Goal: Task Accomplishment & Management: Manage account settings

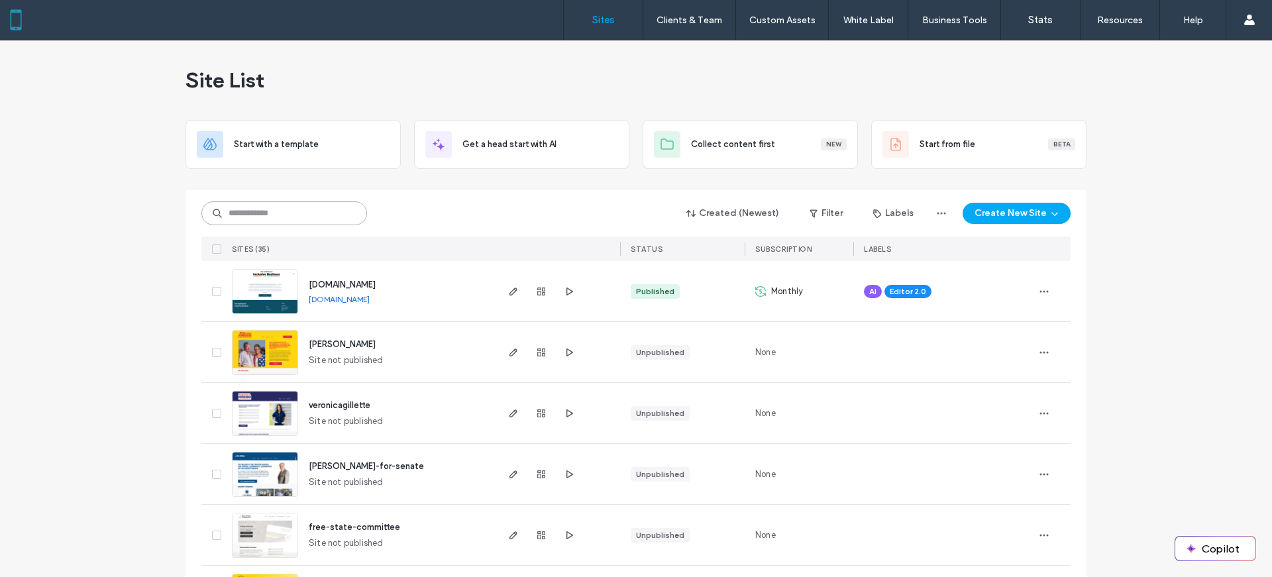
click at [242, 209] on input at bounding box center [284, 213] width 166 height 24
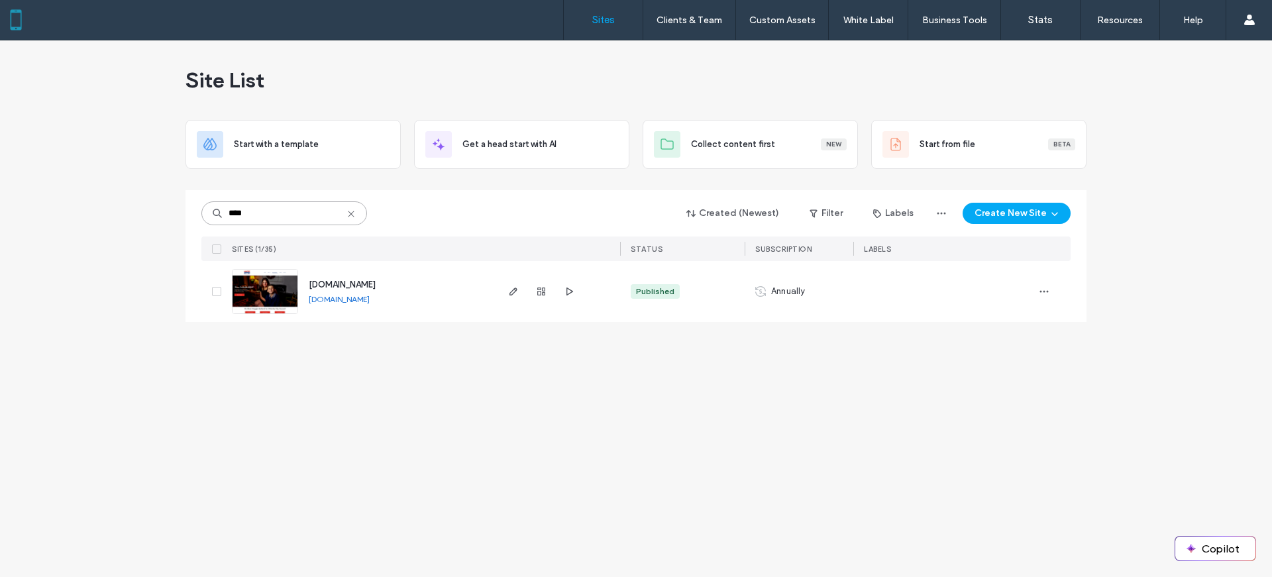
type input "****"
click at [351, 284] on span "[DOMAIN_NAME]" at bounding box center [342, 285] width 67 height 10
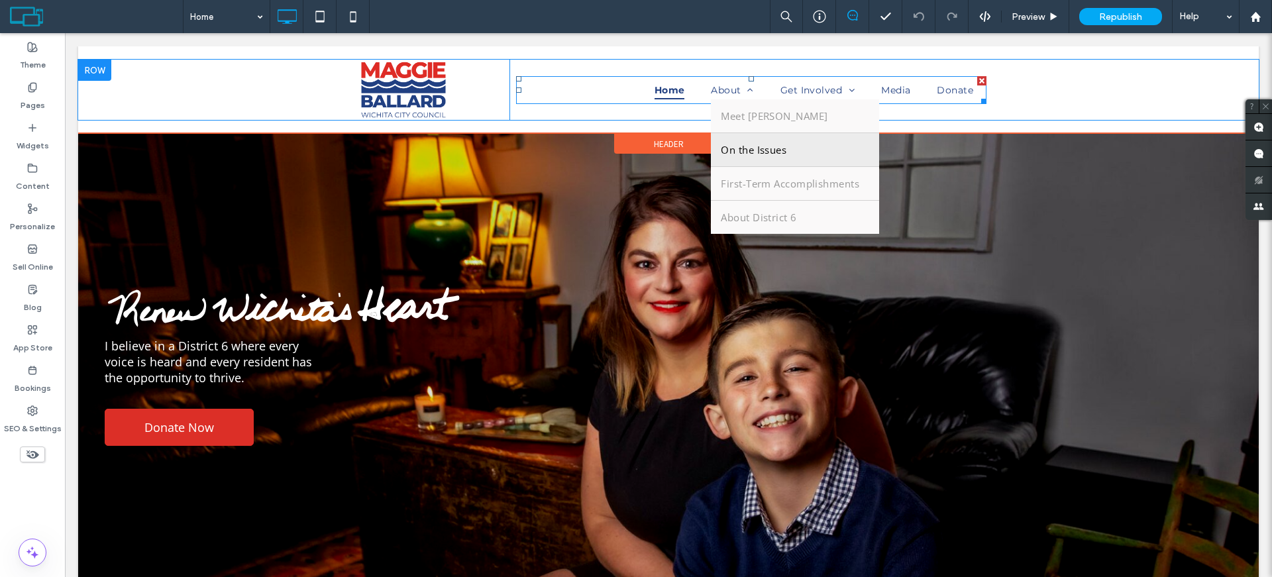
click at [734, 150] on span "On the Issues" at bounding box center [754, 149] width 66 height 13
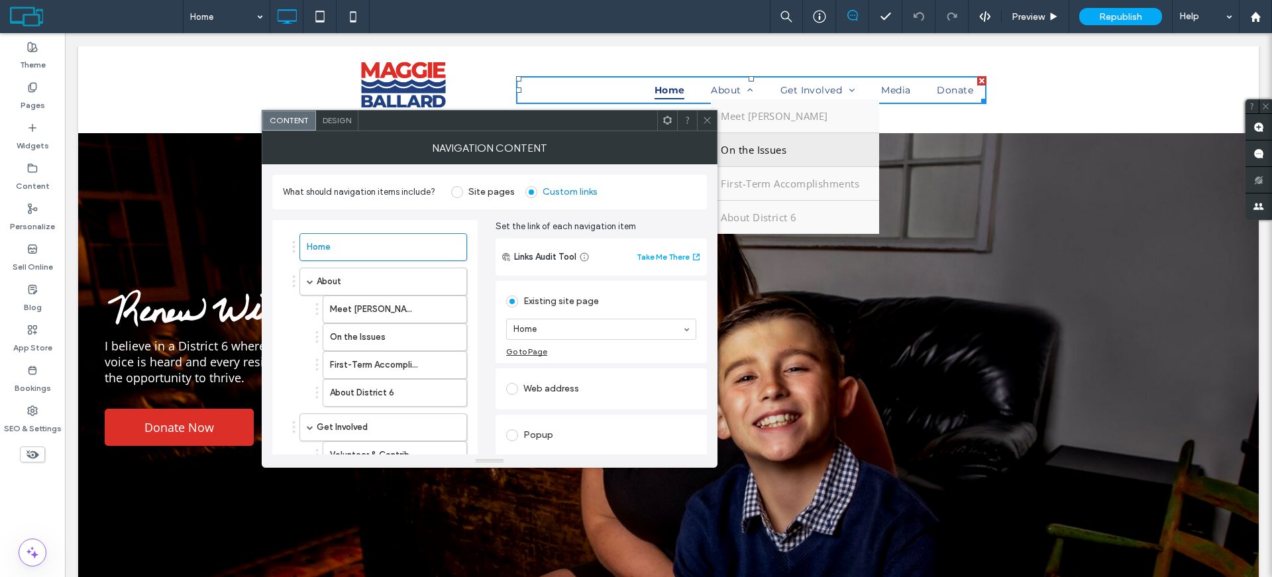
click at [734, 150] on span "On the Issues" at bounding box center [754, 149] width 66 height 13
click at [749, 147] on span "On the Issues" at bounding box center [754, 149] width 66 height 13
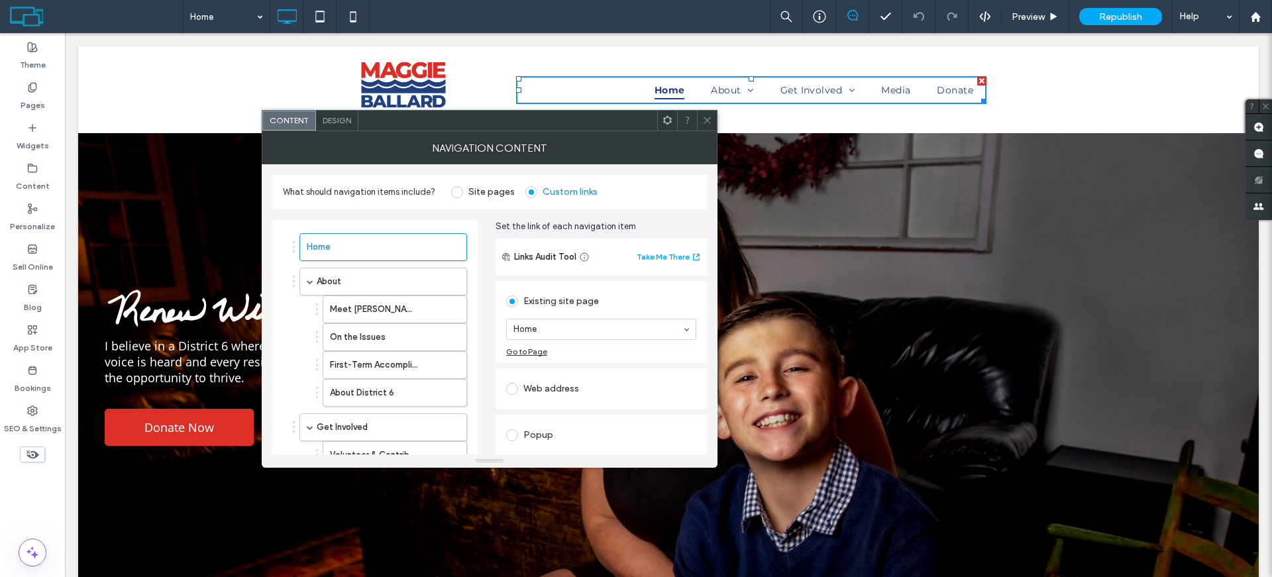
click at [1126, 90] on div "Click To Paste Home About Meet Maggie On the Issues First-Term Accomplishments …" at bounding box center [668, 90] width 1181 height 60
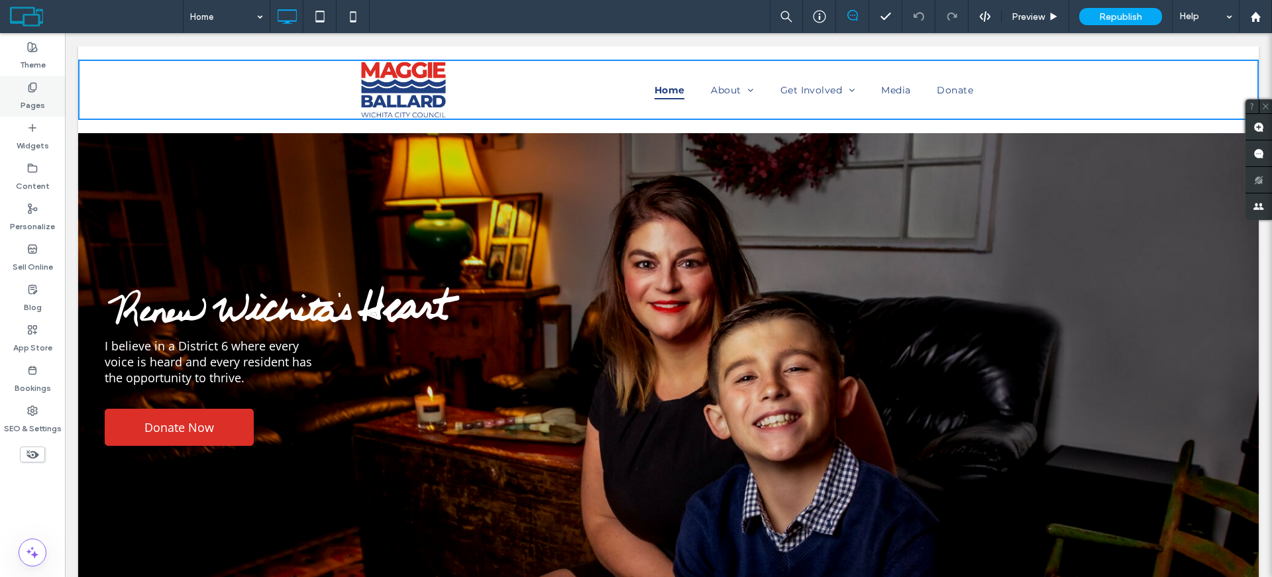
click at [36, 91] on icon at bounding box center [32, 87] width 11 height 11
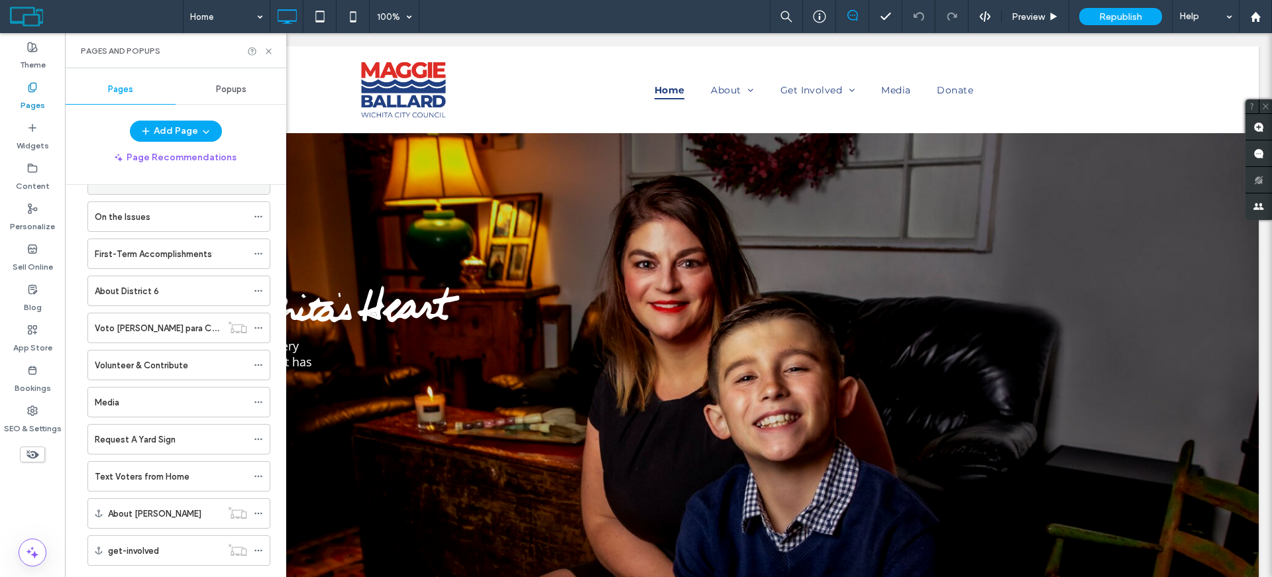
scroll to position [81, 0]
click at [152, 217] on div "On the Issues" at bounding box center [171, 216] width 152 height 14
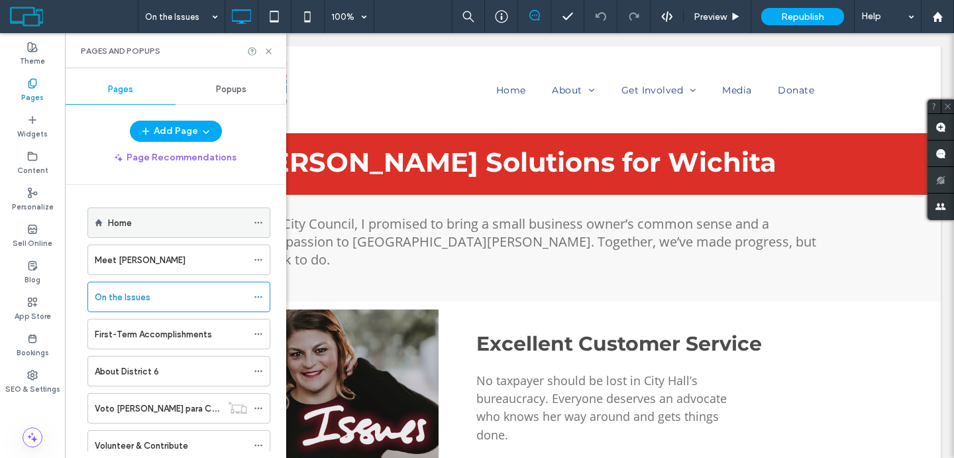
click at [133, 228] on div "Home" at bounding box center [177, 223] width 139 height 14
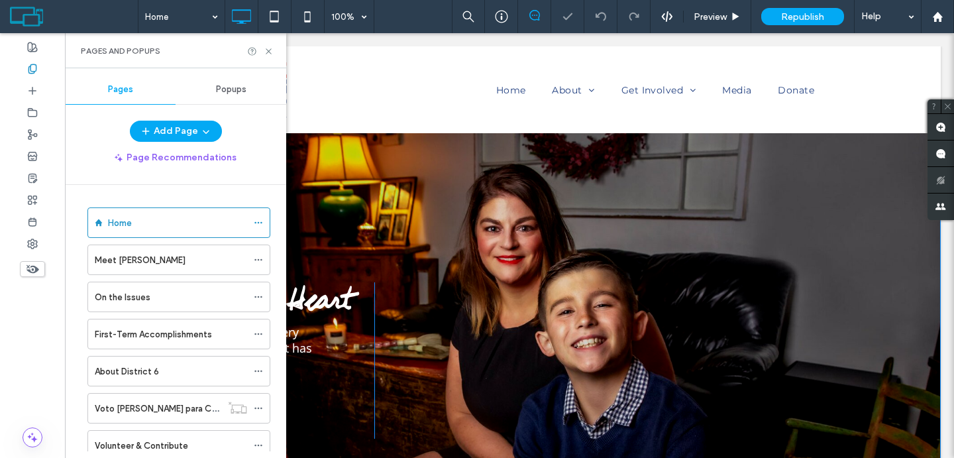
click at [405, 163] on div "I believe in a District 6 where every voice is heard and every resident has the…" at bounding box center [509, 359] width 863 height 455
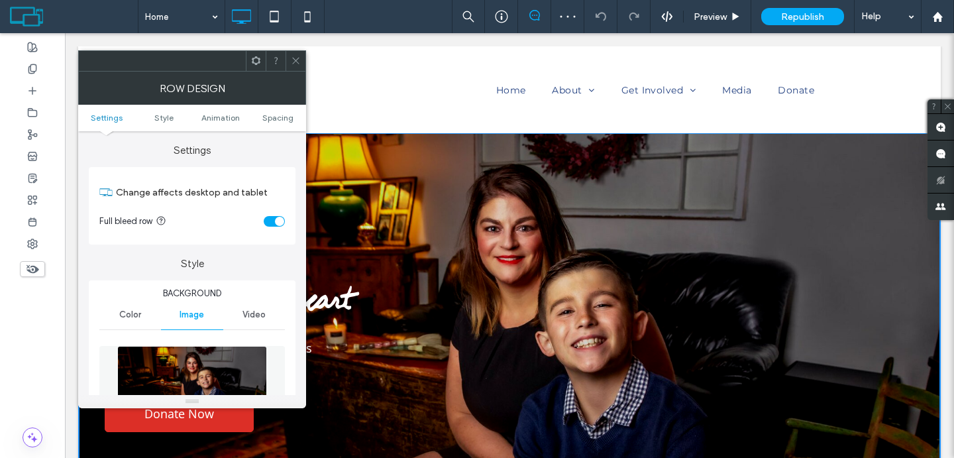
click at [294, 61] on icon at bounding box center [296, 61] width 10 height 10
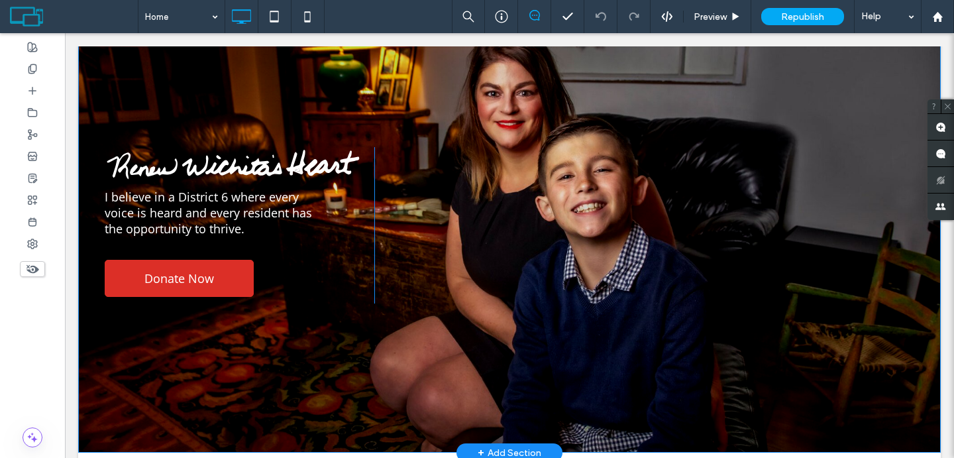
scroll to position [79, 0]
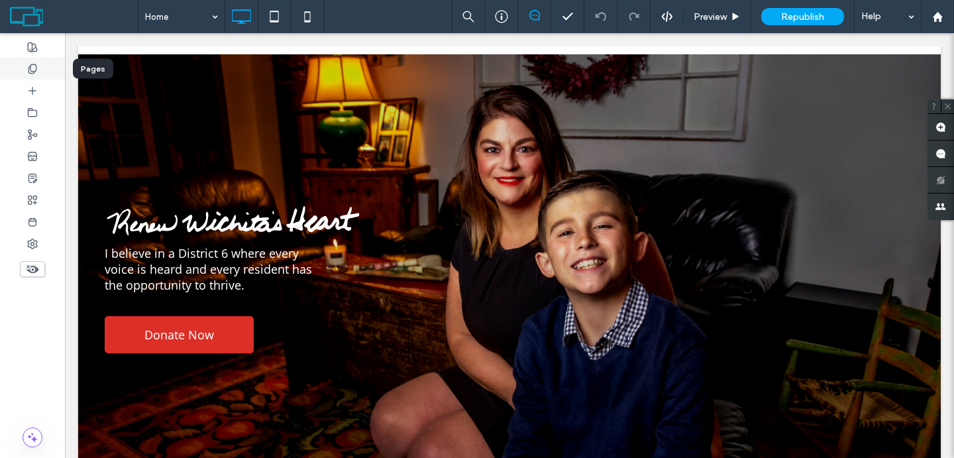
click at [52, 64] on div at bounding box center [32, 69] width 65 height 22
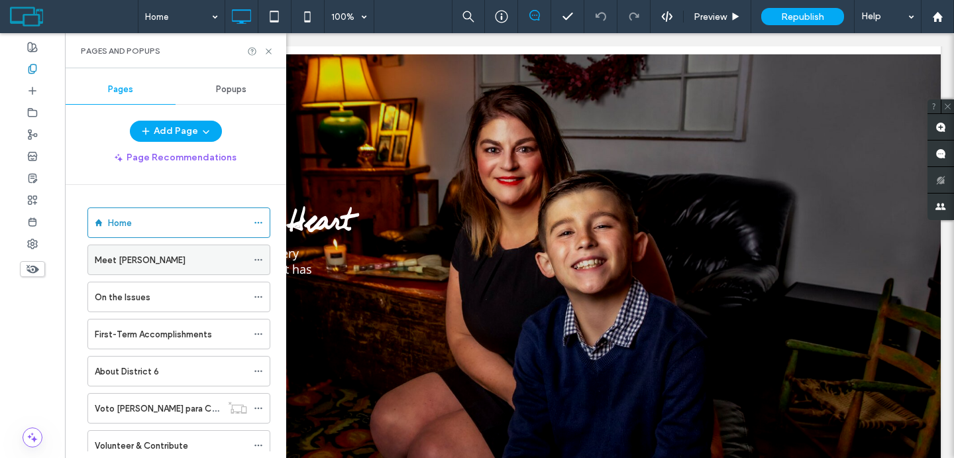
click at [131, 258] on label "Meet Maggie" at bounding box center [140, 259] width 91 height 23
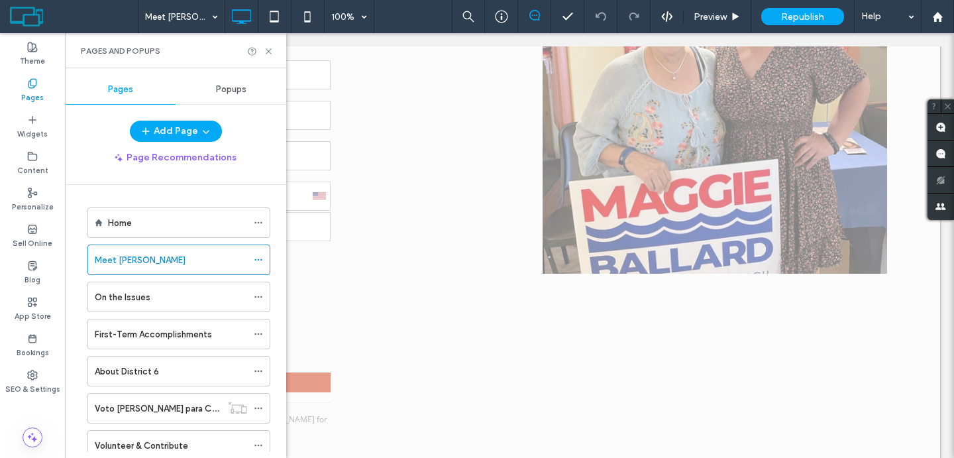
scroll to position [1817, 0]
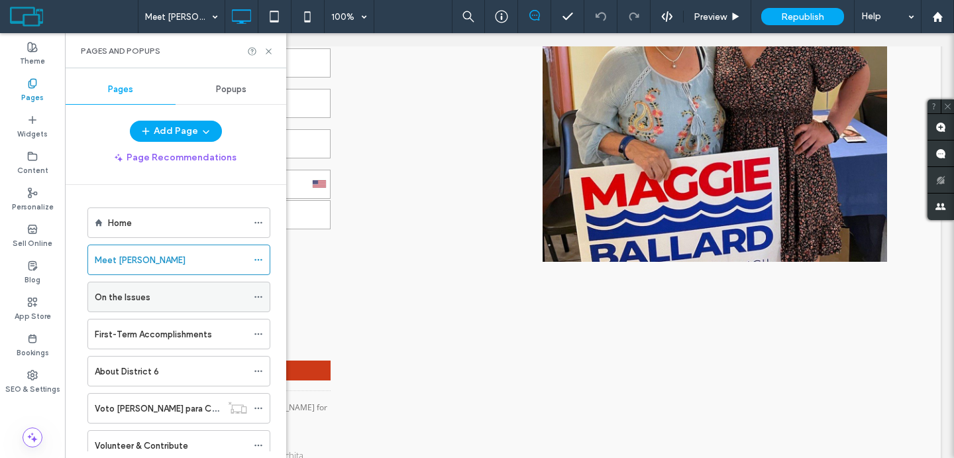
click at [165, 302] on div "On the Issues" at bounding box center [171, 297] width 152 height 14
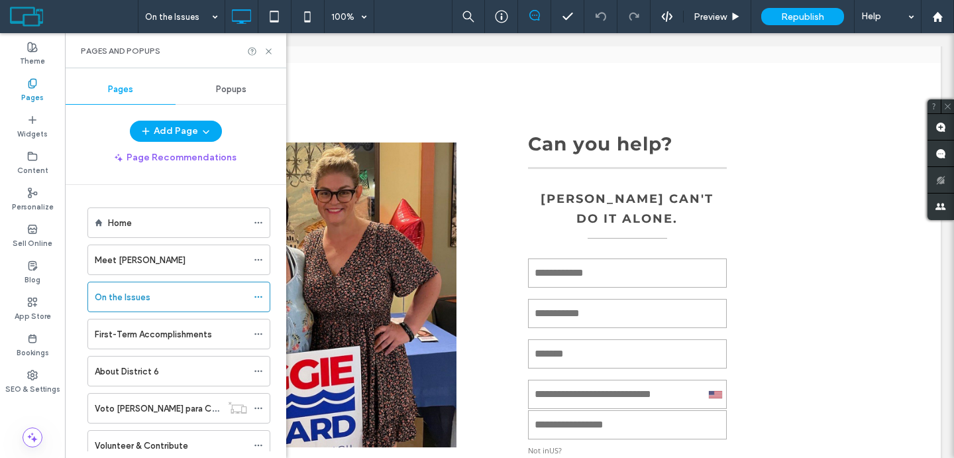
scroll to position [2474, 0]
click at [155, 333] on label "First-Term Accomplishments" at bounding box center [153, 334] width 117 height 23
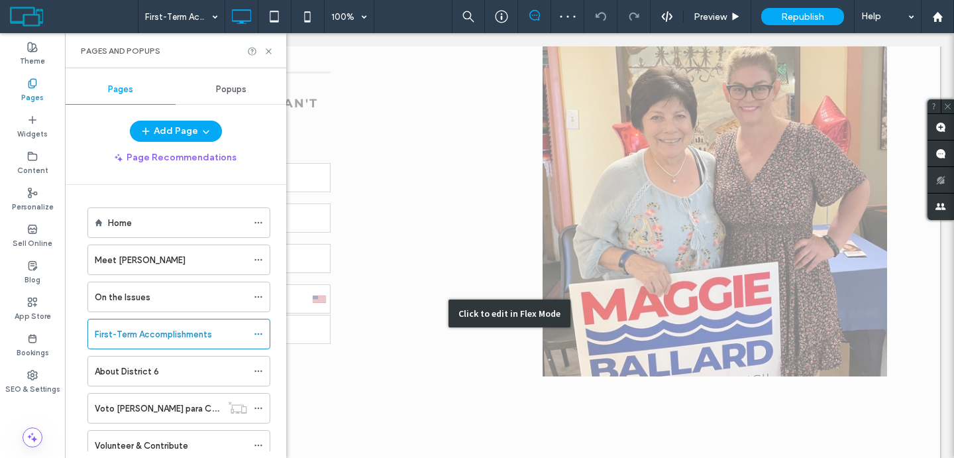
scroll to position [1504, 0]
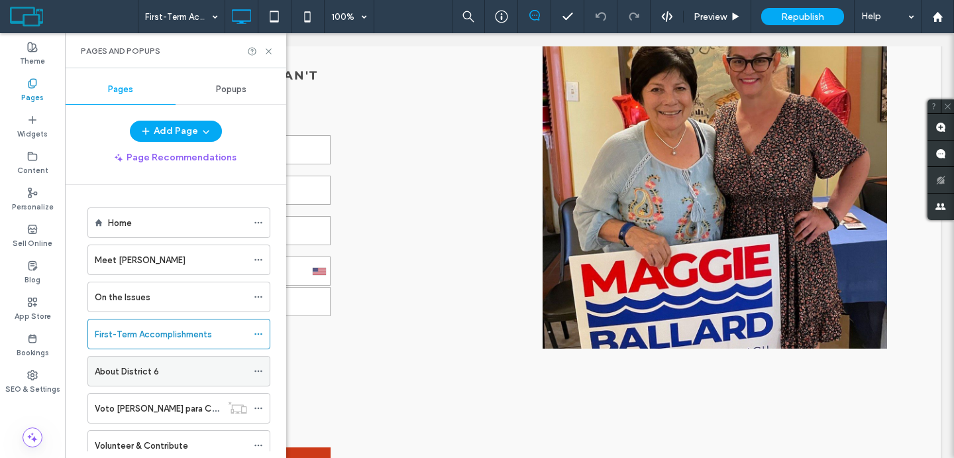
click at [144, 374] on label "About District 6" at bounding box center [127, 371] width 64 height 23
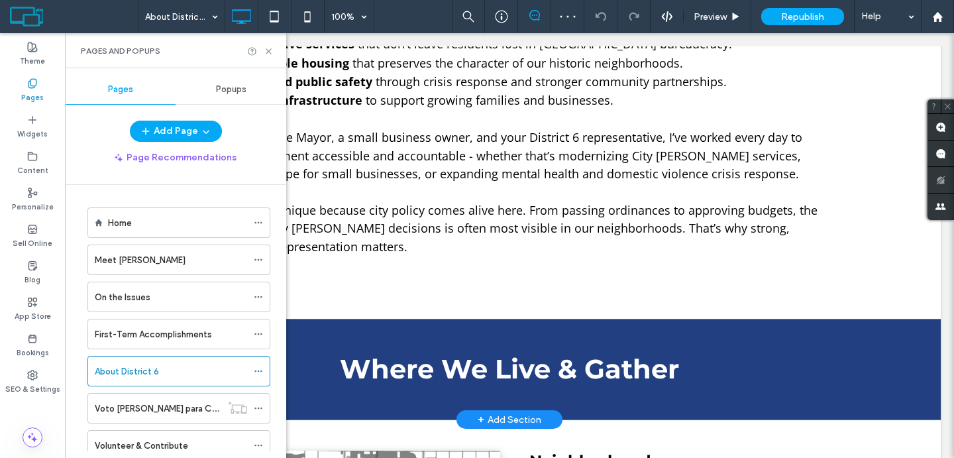
scroll to position [446, 0]
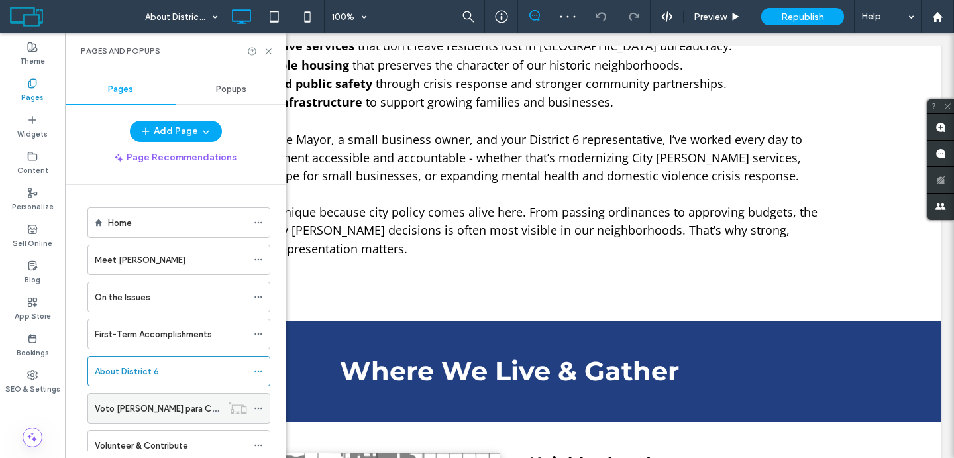
click at [184, 402] on label "Voto Maggie Ballard para Concejo Municipal de Wichita" at bounding box center [266, 408] width 342 height 23
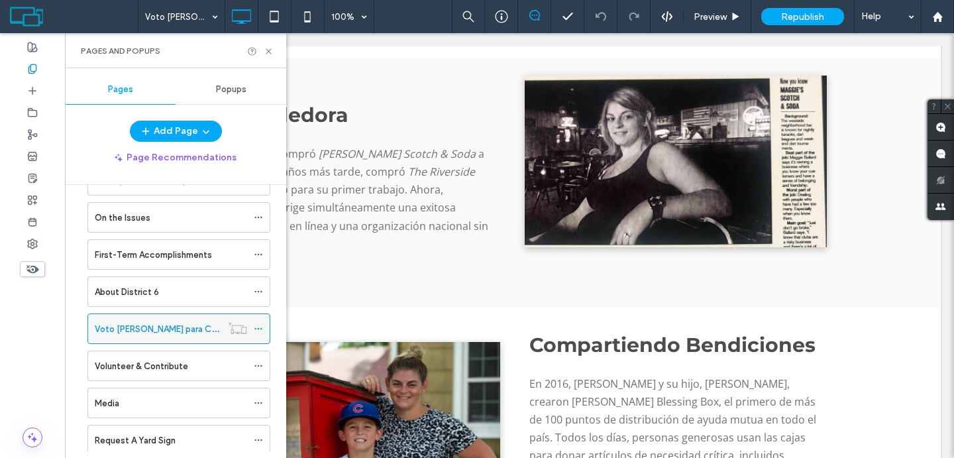
scroll to position [80, 0]
click at [180, 367] on label "Volunteer & Contribute" at bounding box center [141, 365] width 93 height 23
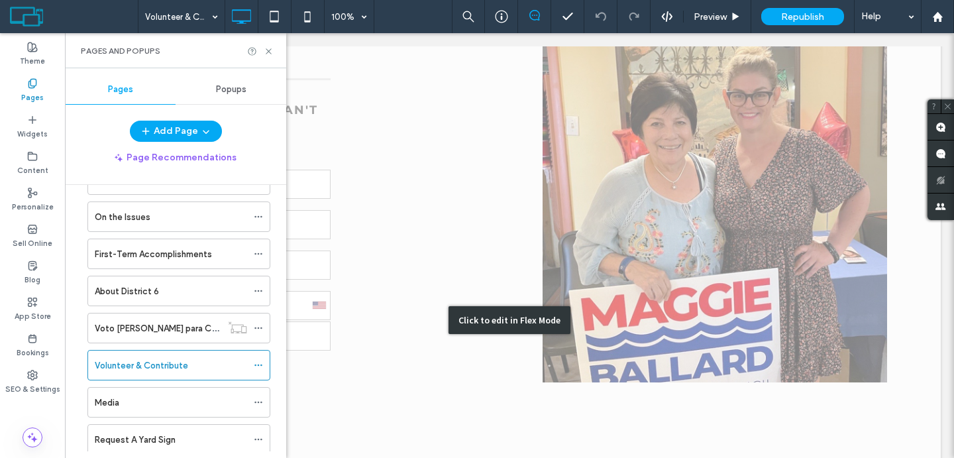
scroll to position [1365, 0]
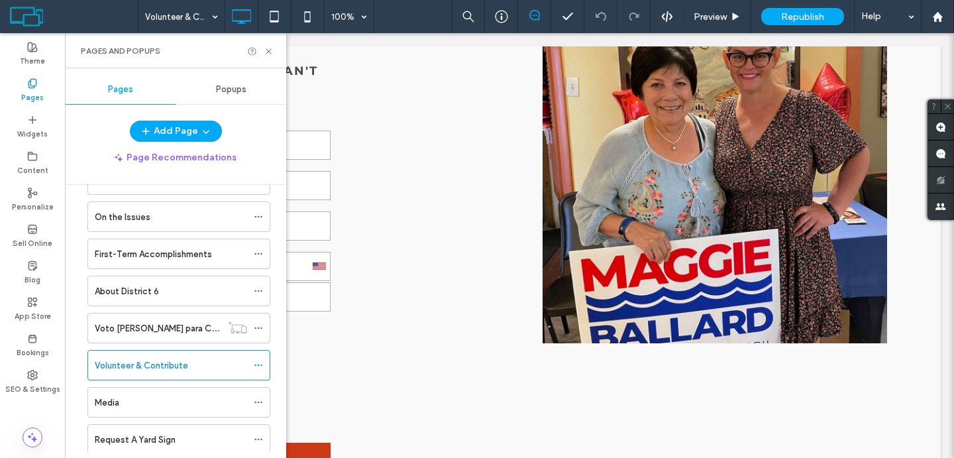
click at [136, 386] on ol "Home Meet Maggie On the Issues First-Term Accomplishments About District 6 Voto…" at bounding box center [170, 346] width 199 height 439
click at [131, 406] on div "Media" at bounding box center [171, 402] width 152 height 14
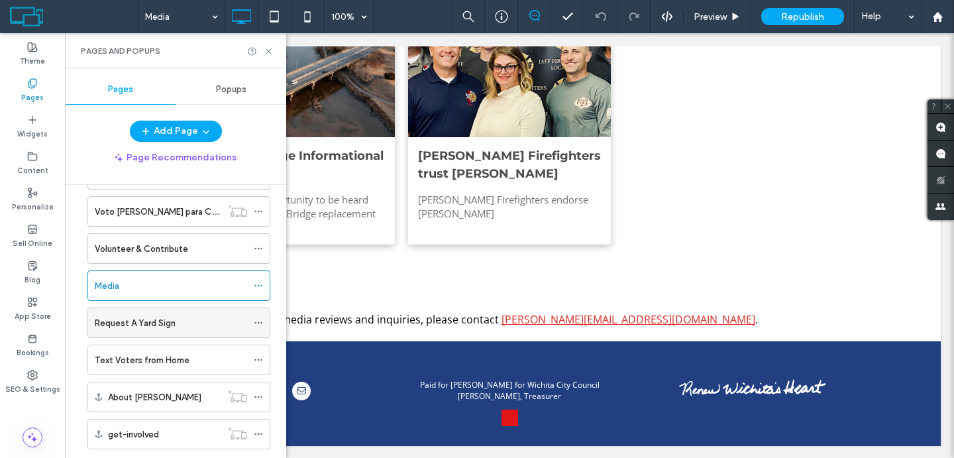
scroll to position [198, 0]
click at [174, 319] on label "Request A Yard Sign" at bounding box center [135, 321] width 81 height 23
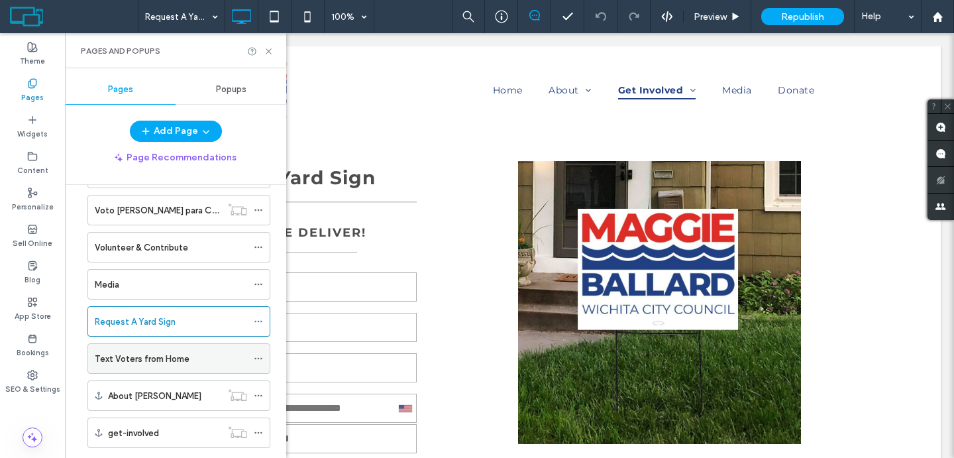
click at [182, 364] on label "Text Voters from Home" at bounding box center [142, 358] width 95 height 23
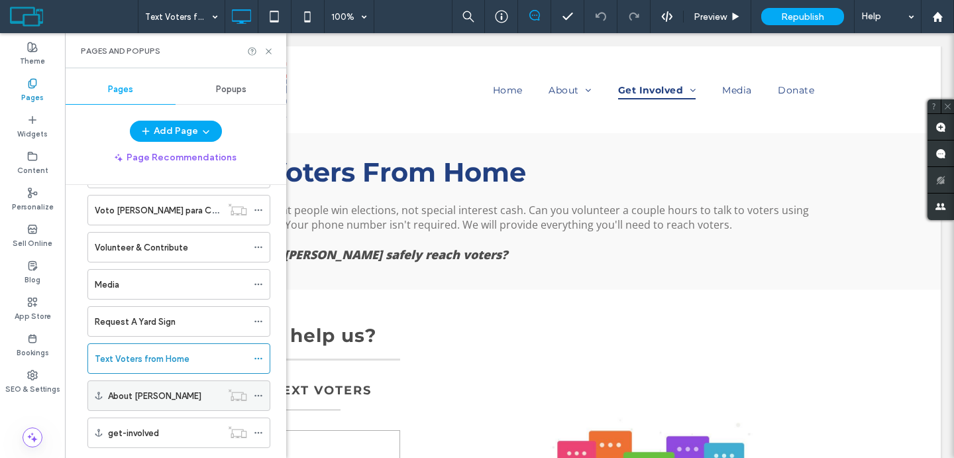
click at [150, 394] on label "About Maggie" at bounding box center [154, 395] width 93 height 23
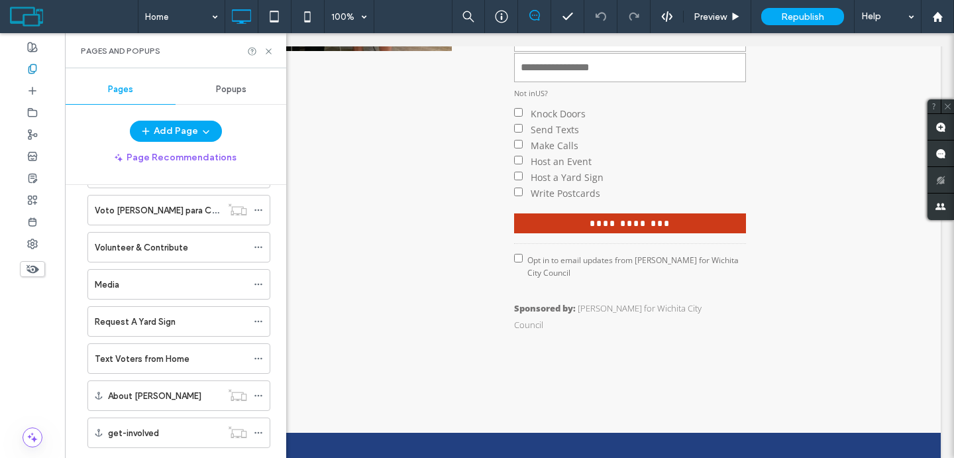
scroll to position [228, 0]
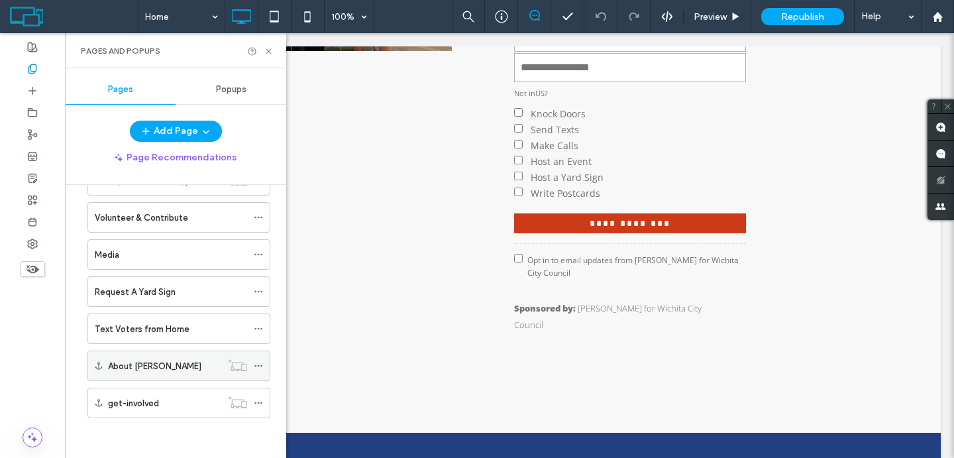
click at [197, 361] on div "About Maggie" at bounding box center [164, 366] width 113 height 14
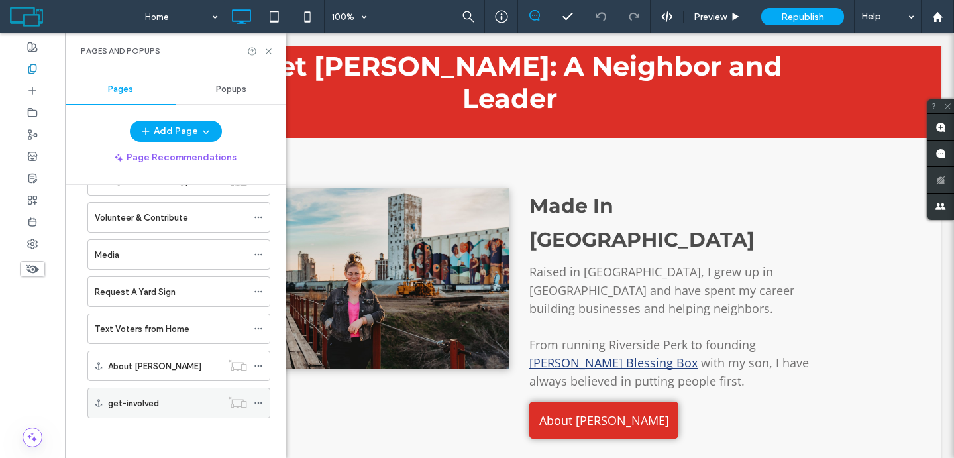
click at [179, 407] on div "get-involved" at bounding box center [164, 403] width 113 height 14
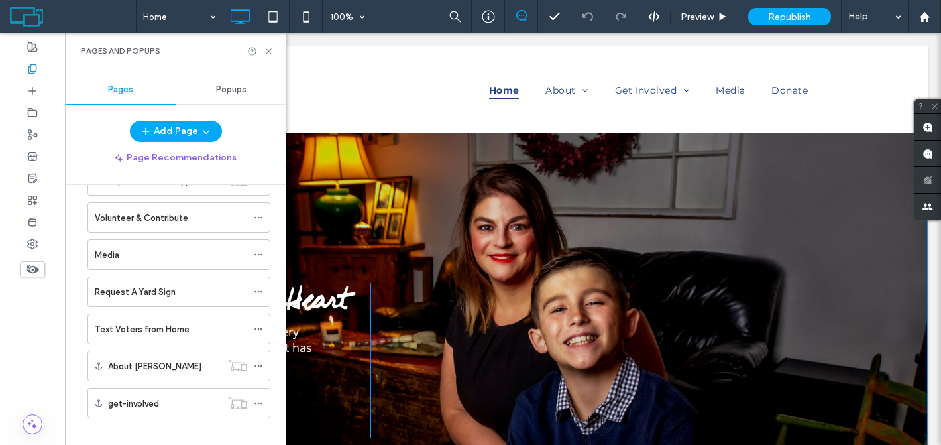
scroll to position [228, 0]
